Goal: Find specific page/section: Find specific page/section

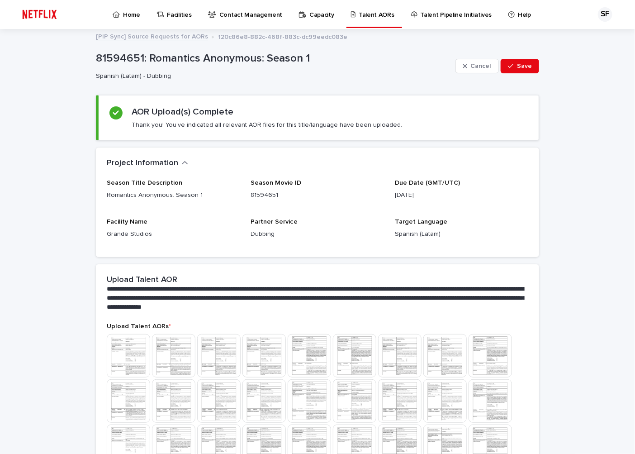
click at [127, 17] on p "Home" at bounding box center [131, 9] width 17 height 19
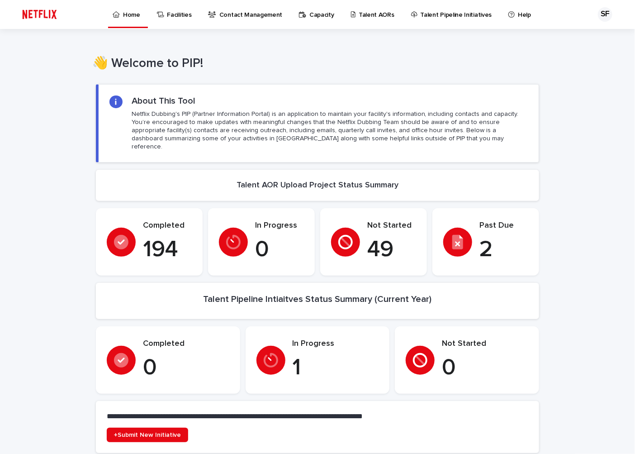
click at [367, 16] on p "Talent AORs" at bounding box center [377, 9] width 36 height 19
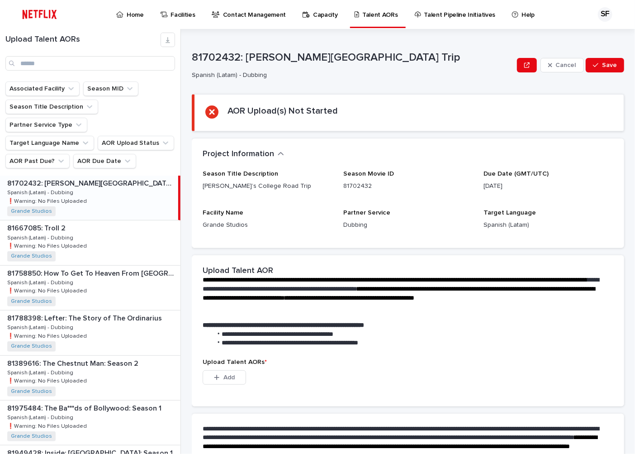
click at [142, 12] on p "Home" at bounding box center [135, 9] width 17 height 19
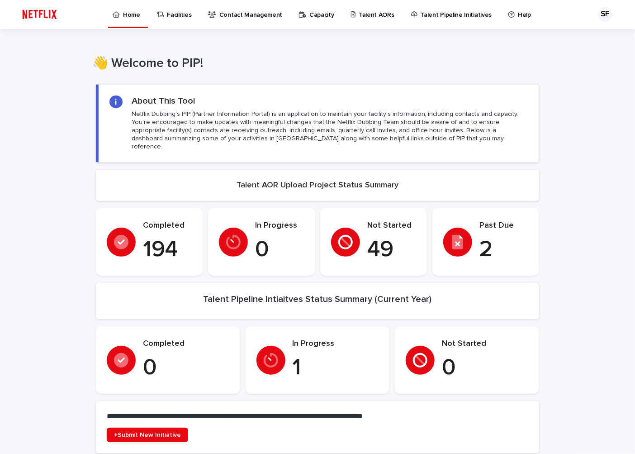
click at [486, 238] on p "2" at bounding box center [503, 249] width 49 height 27
click at [364, 14] on p "Talent AORs" at bounding box center [377, 9] width 36 height 19
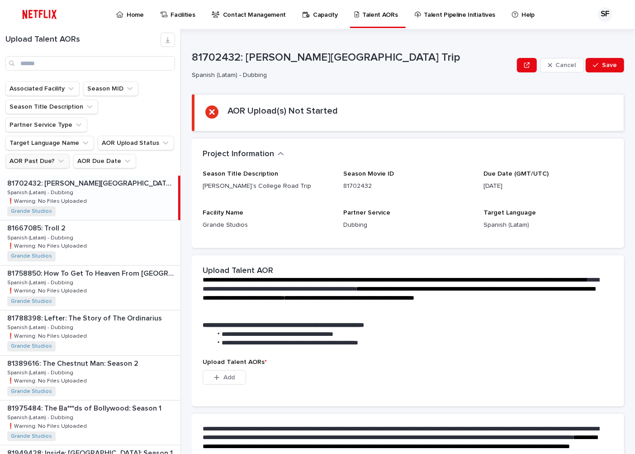
click at [57, 156] on icon "AOR Past Due?" at bounding box center [61, 160] width 9 height 9
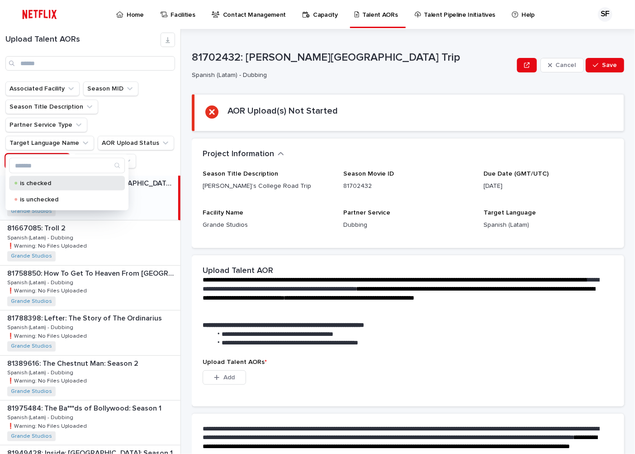
click at [38, 182] on p "is checked" at bounding box center [65, 183] width 90 height 6
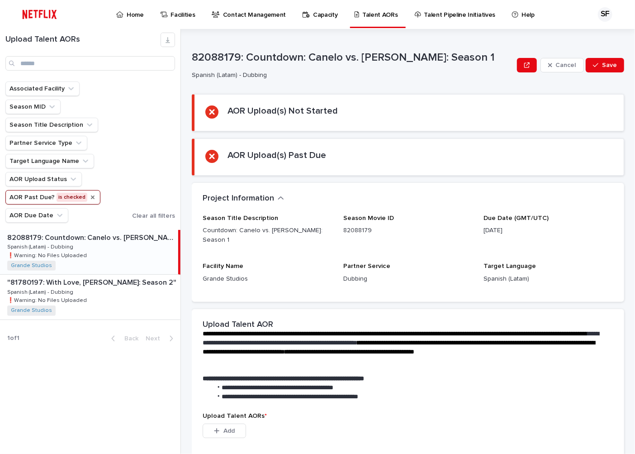
click at [91, 197] on icon "AOR Past Due?" at bounding box center [93, 197] width 4 height 4
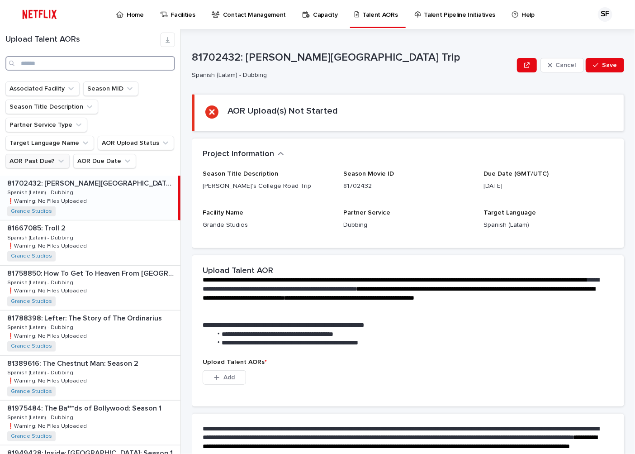
click at [43, 60] on input "Search" at bounding box center [90, 63] width 170 height 14
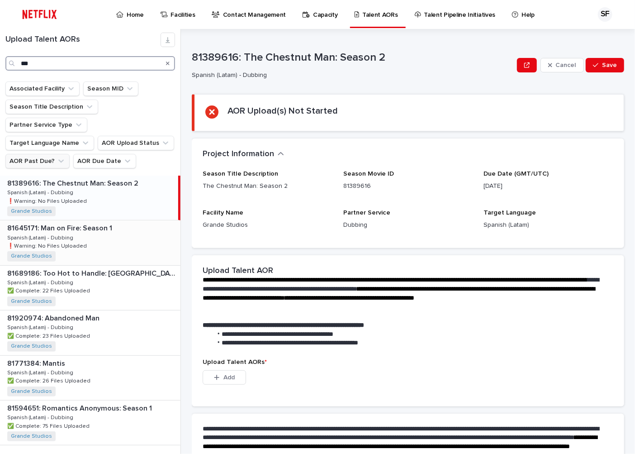
type input "***"
click at [97, 220] on div "81645171: Man on Fire: Season 1 81645171: Man on Fire: Season 1 Spanish (Latam)…" at bounding box center [90, 242] width 180 height 44
click at [109, 222] on div "81645171: Man on Fire: Season 1 81645171: Man on Fire: Season 1 Spanish (Latam)…" at bounding box center [89, 242] width 178 height 44
